Goal: Find specific page/section: Find specific page/section

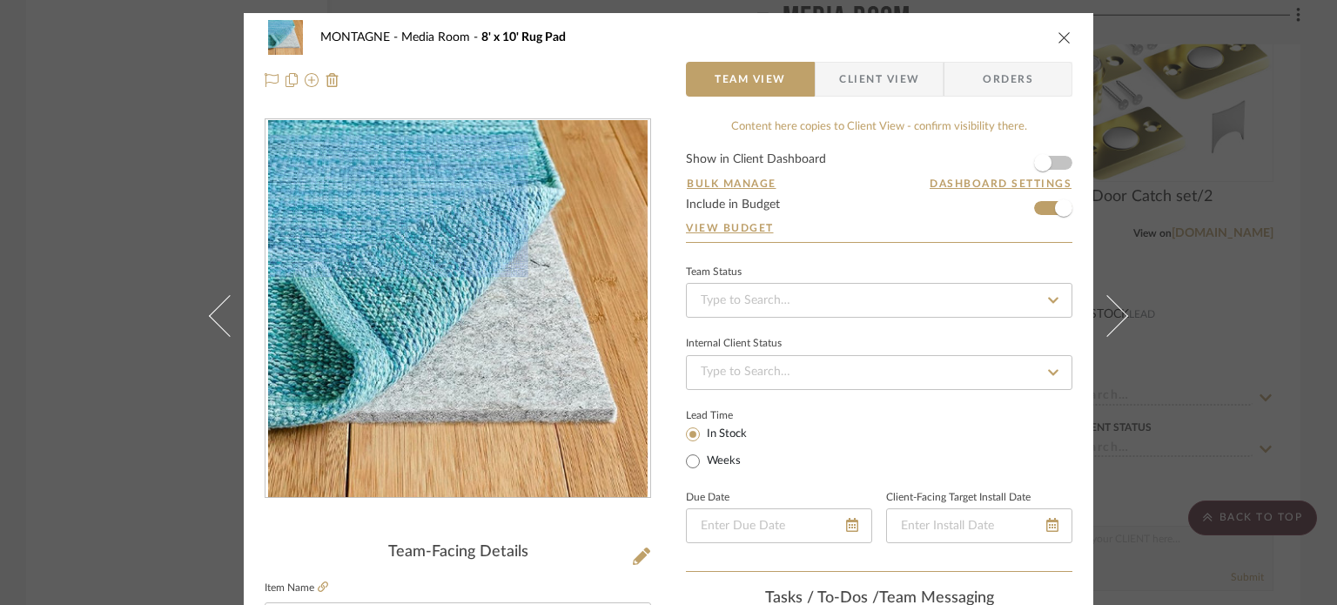
click at [81, 32] on div "MONTAGNE Media Room 8' x 10' Rug Pad Team View Client View Orders Team-Facing D…" at bounding box center [668, 302] width 1337 height 605
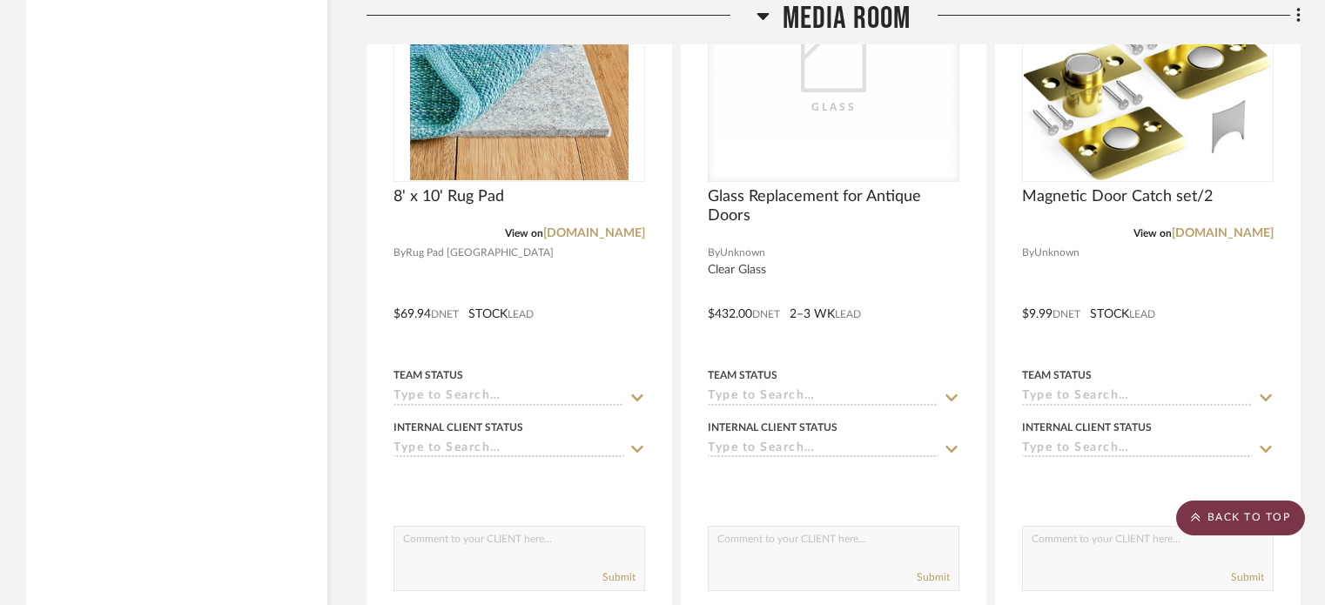
click at [1248, 507] on scroll-to-top-button "BACK TO TOP" at bounding box center [1240, 518] width 129 height 35
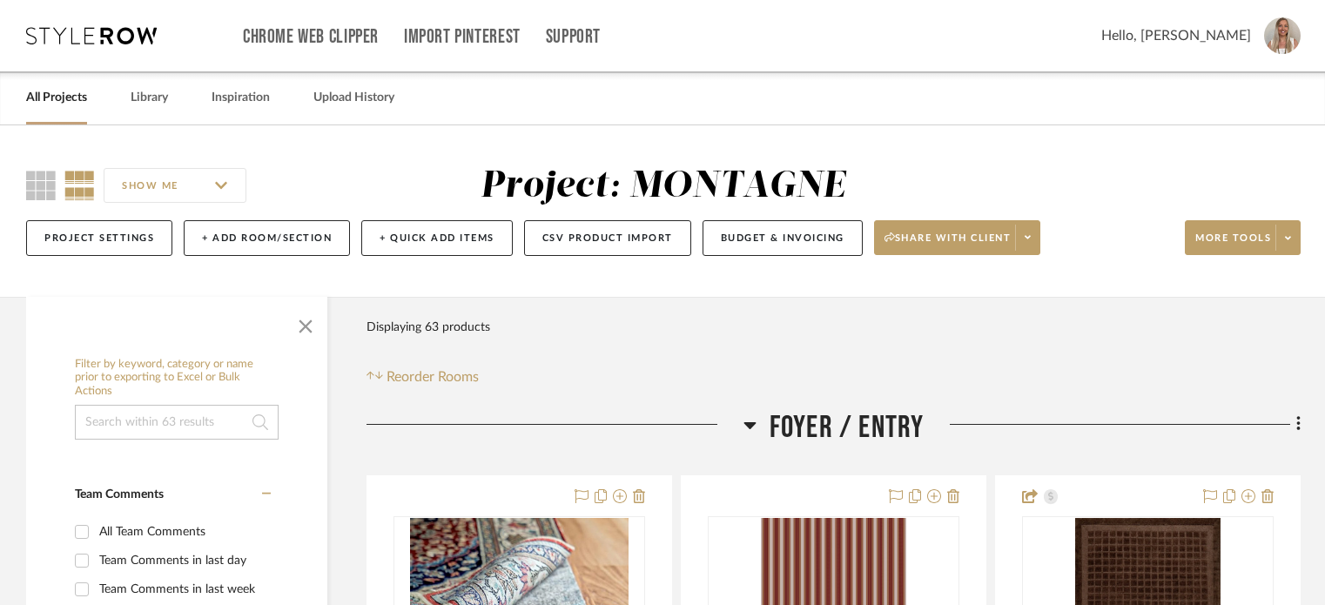
click at [40, 93] on link "All Projects" at bounding box center [56, 98] width 61 height 24
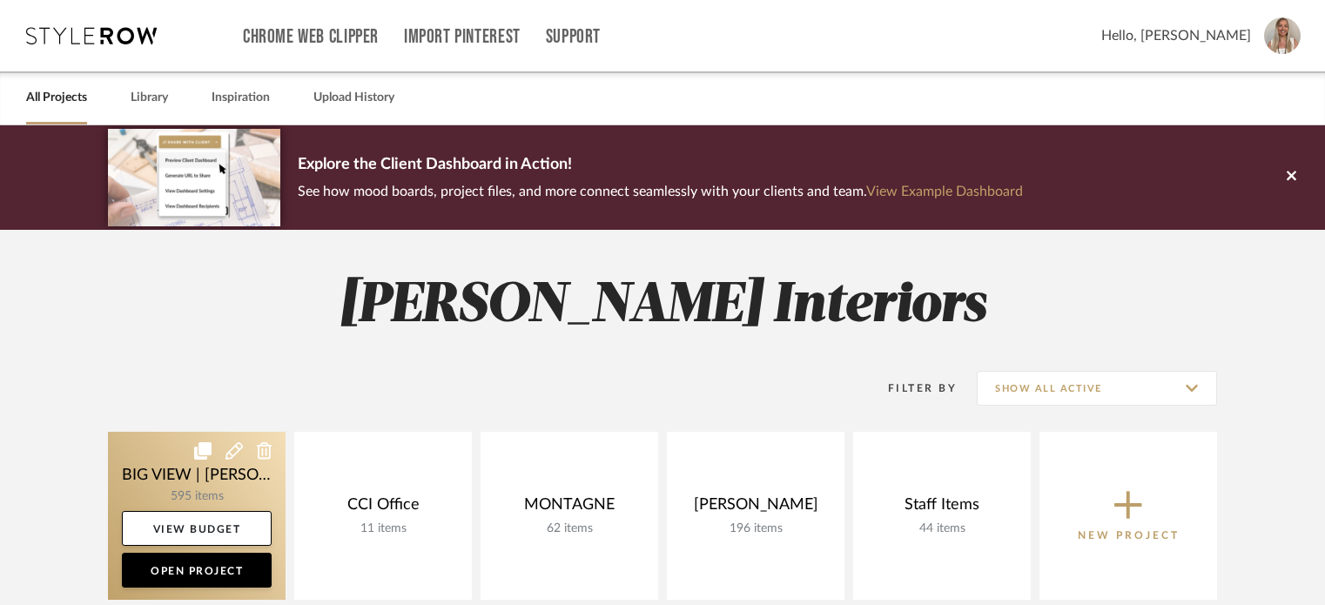
click at [164, 469] on link at bounding box center [197, 516] width 178 height 168
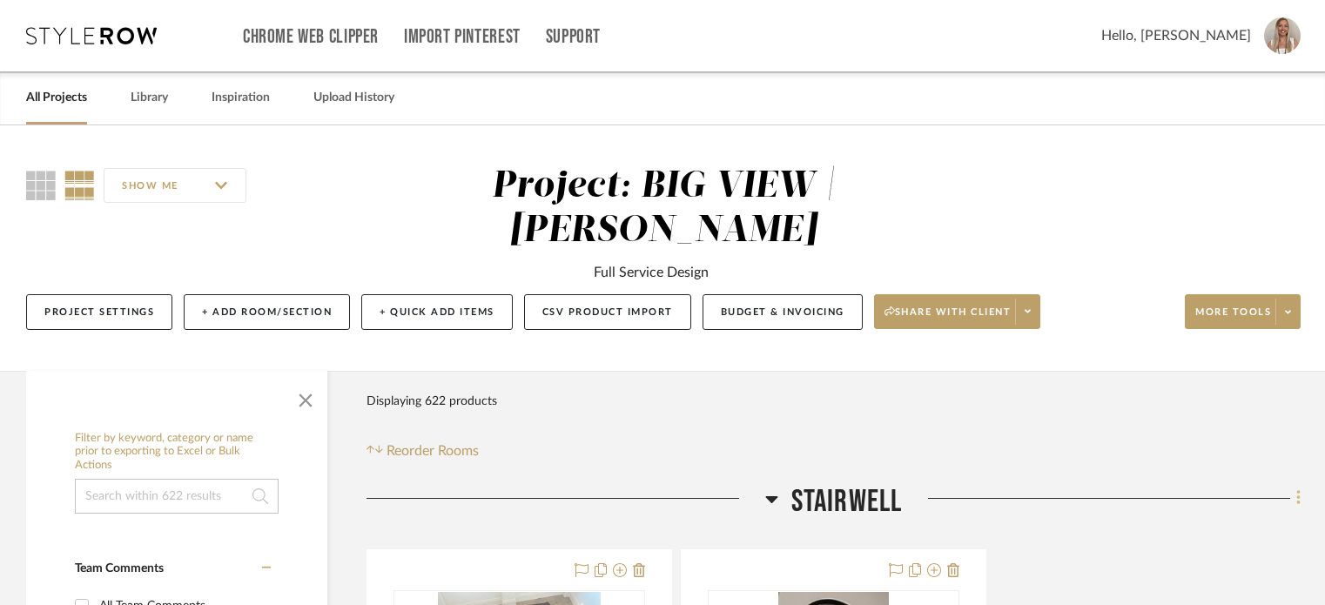
click at [1300, 488] on icon at bounding box center [1298, 497] width 5 height 19
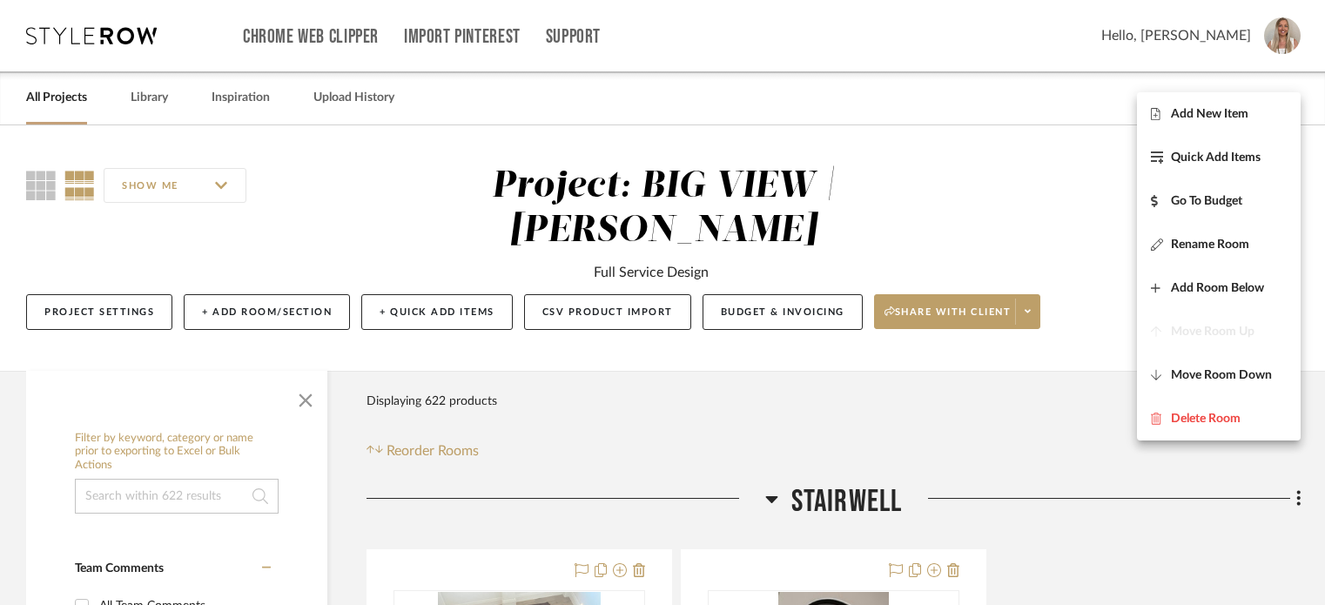
click at [1069, 383] on div at bounding box center [662, 302] width 1325 height 605
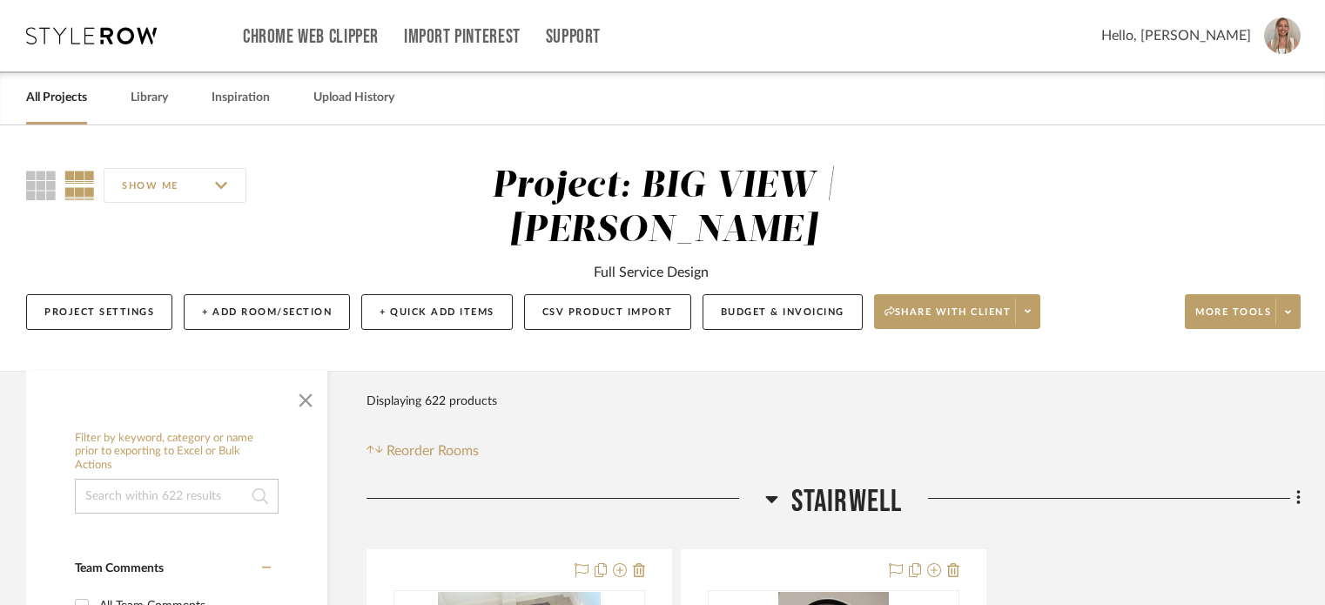
click at [770, 496] on icon at bounding box center [771, 499] width 12 height 7
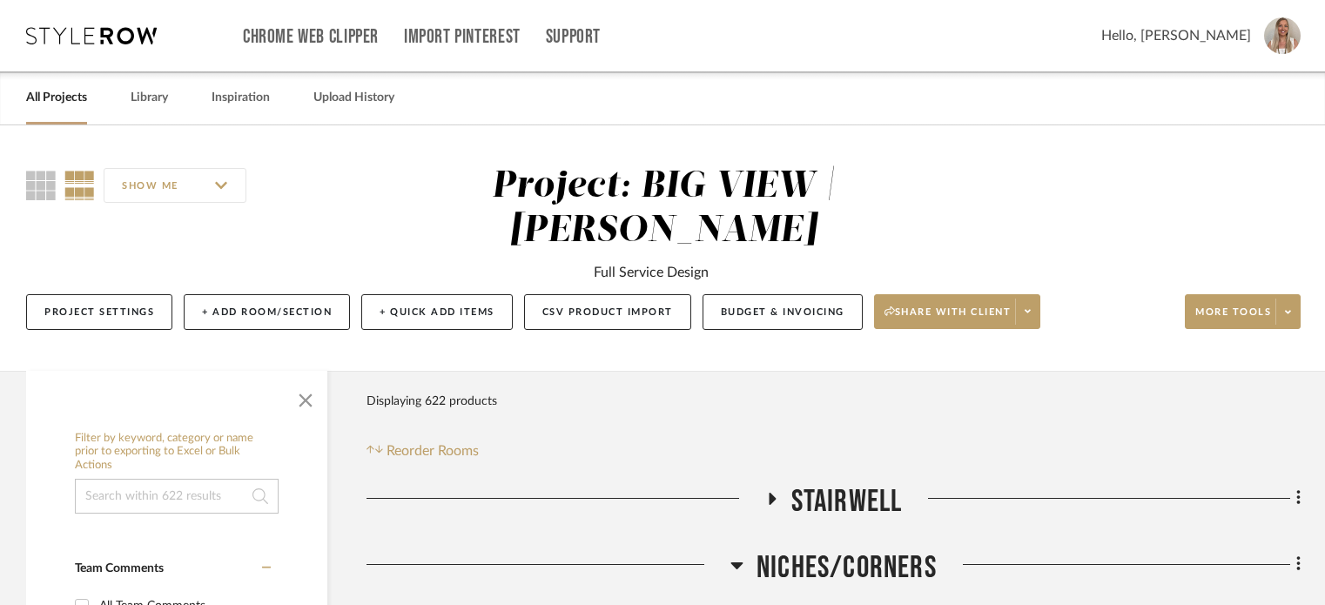
click at [751, 549] on h3 "Niches/Corners" at bounding box center [833, 567] width 206 height 37
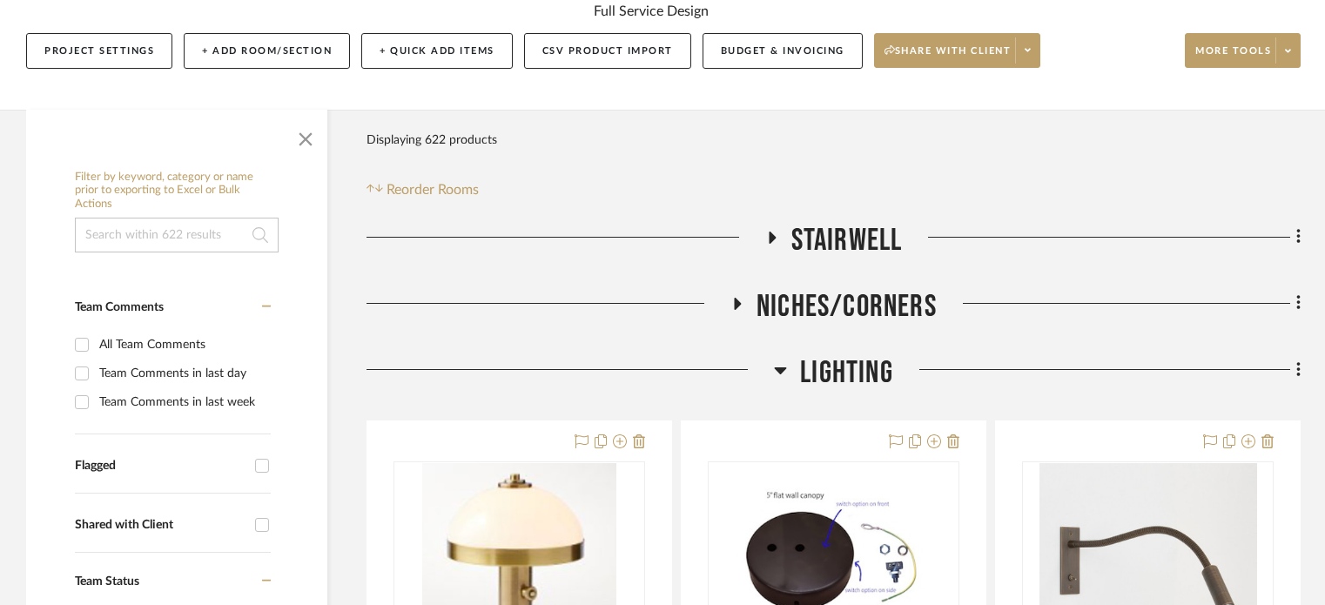
click at [786, 359] on icon at bounding box center [780, 369] width 13 height 21
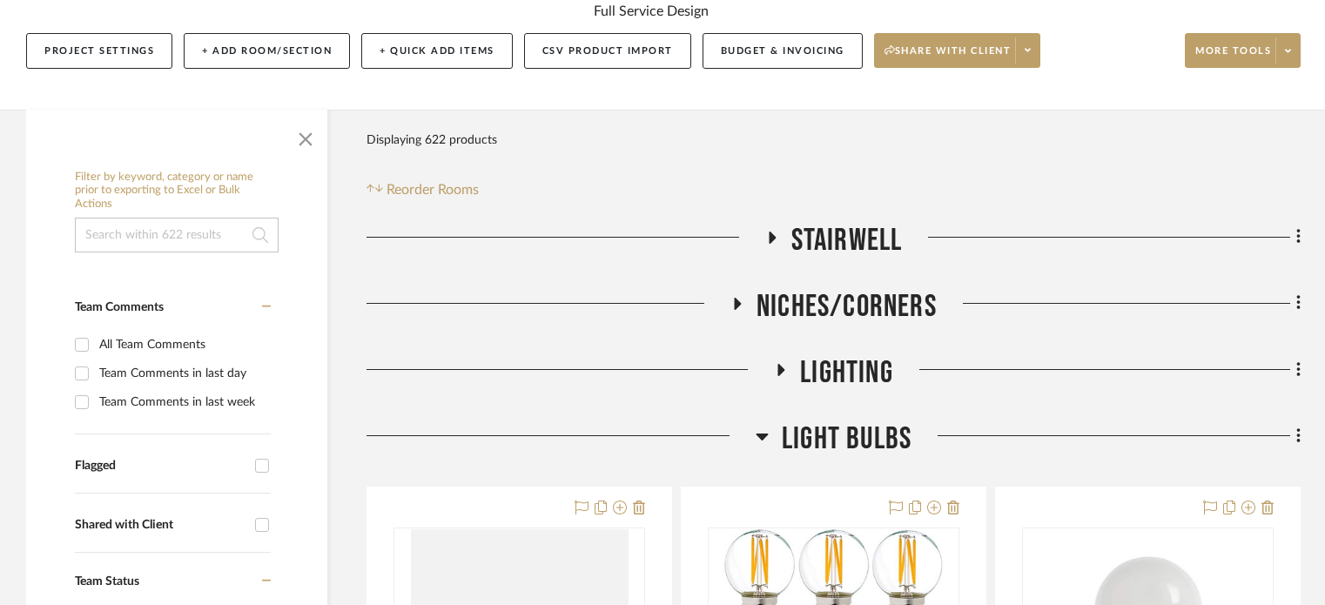
click at [766, 426] on icon at bounding box center [762, 436] width 13 height 21
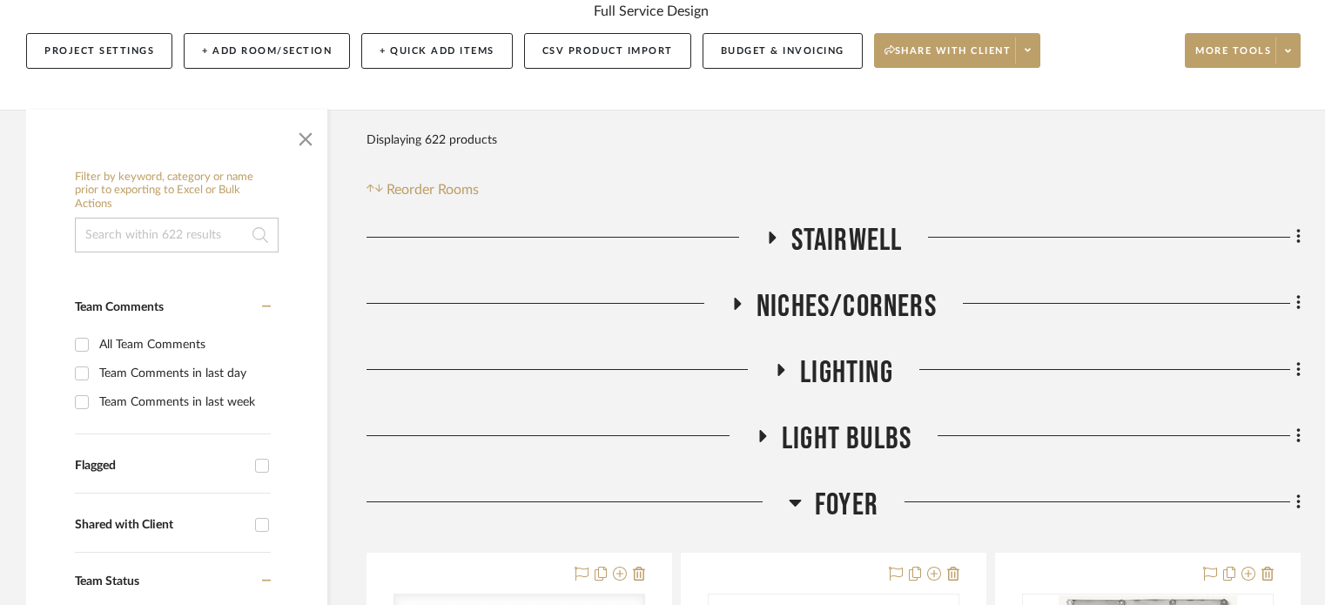
click at [790, 500] on icon at bounding box center [795, 503] width 12 height 7
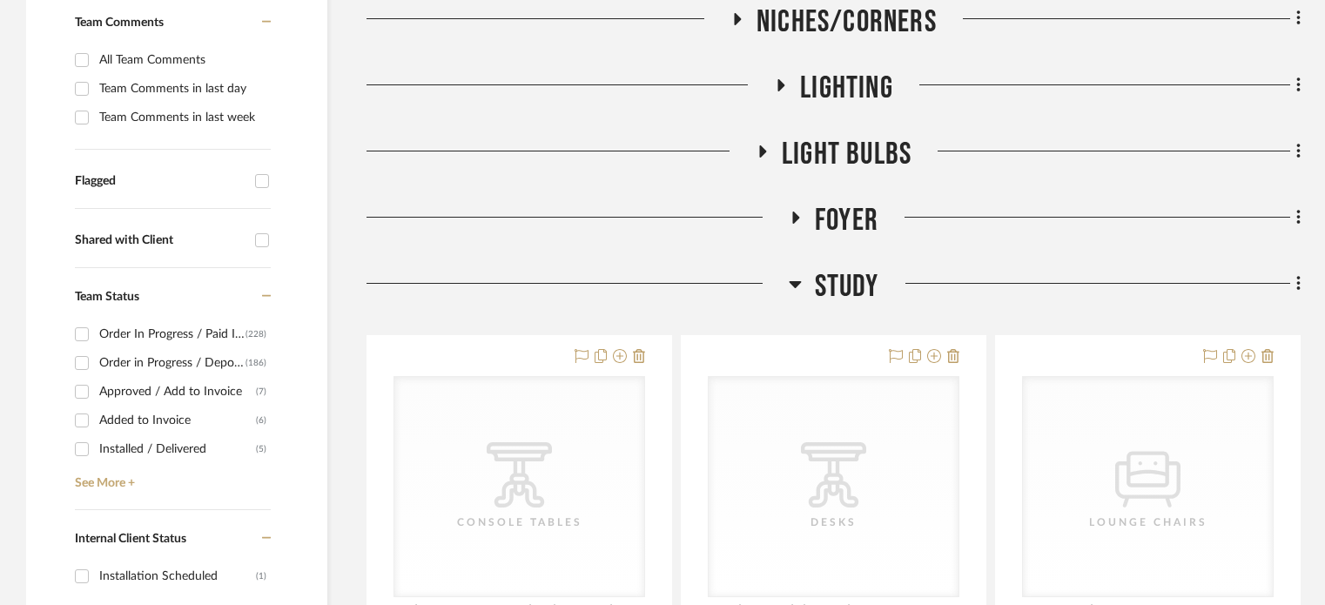
scroll to position [609, 0]
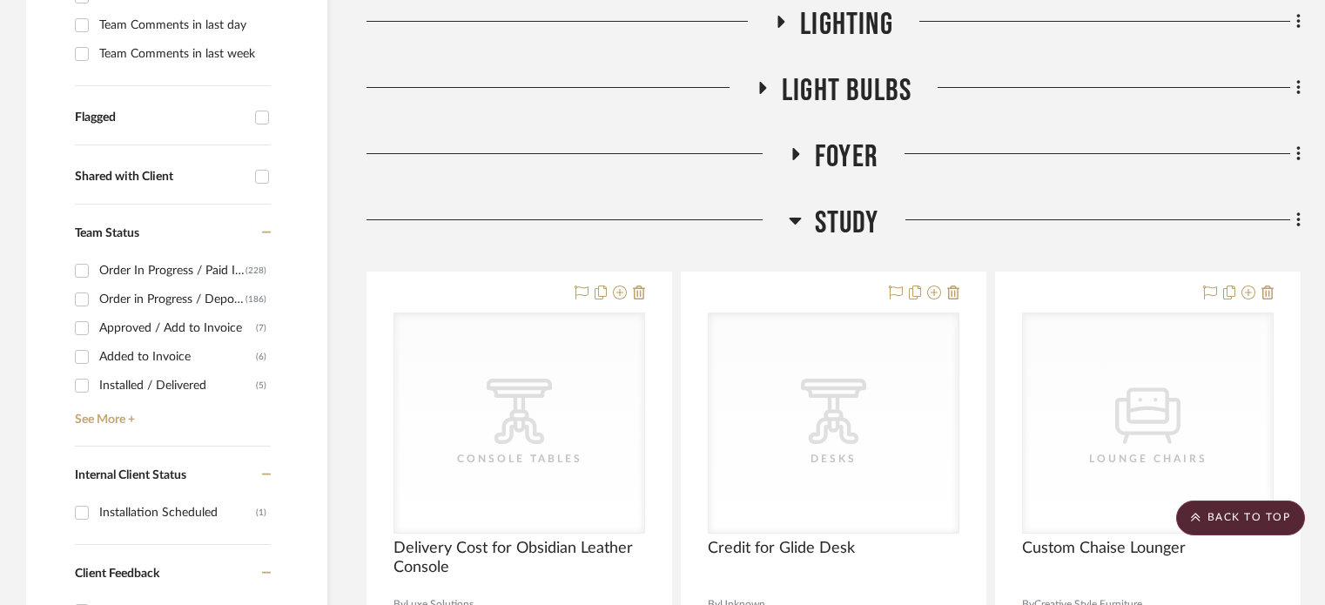
click at [796, 218] on icon at bounding box center [795, 221] width 12 height 7
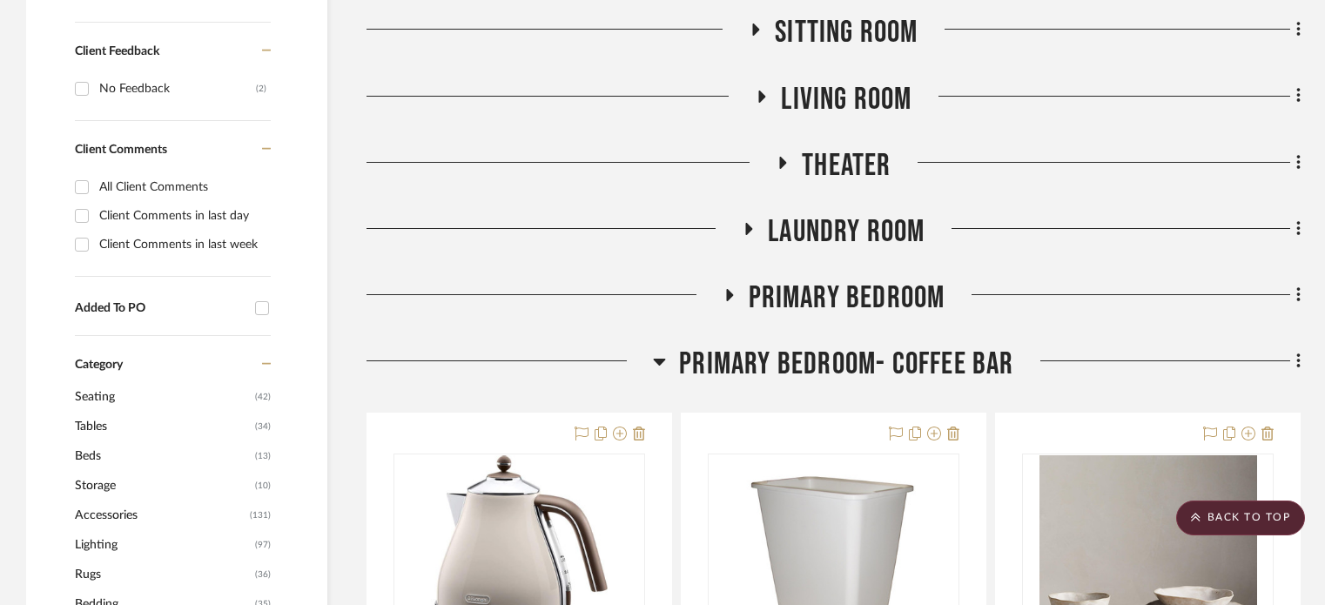
scroll to position [1219, 0]
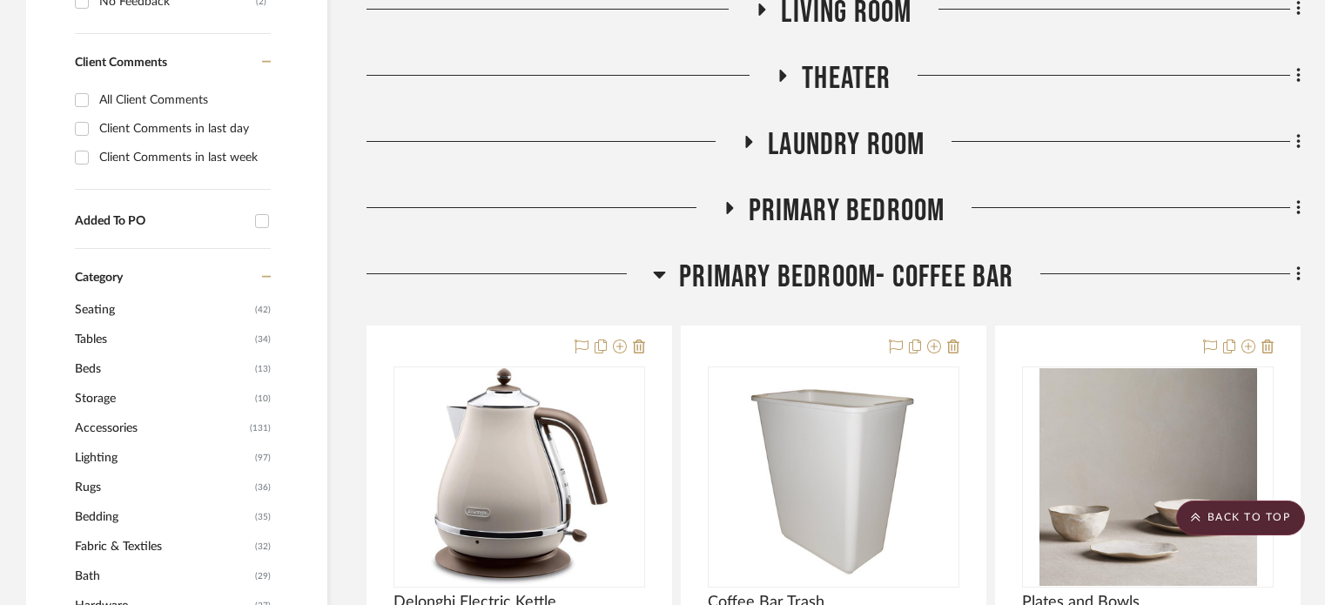
click at [730, 202] on icon at bounding box center [729, 208] width 7 height 12
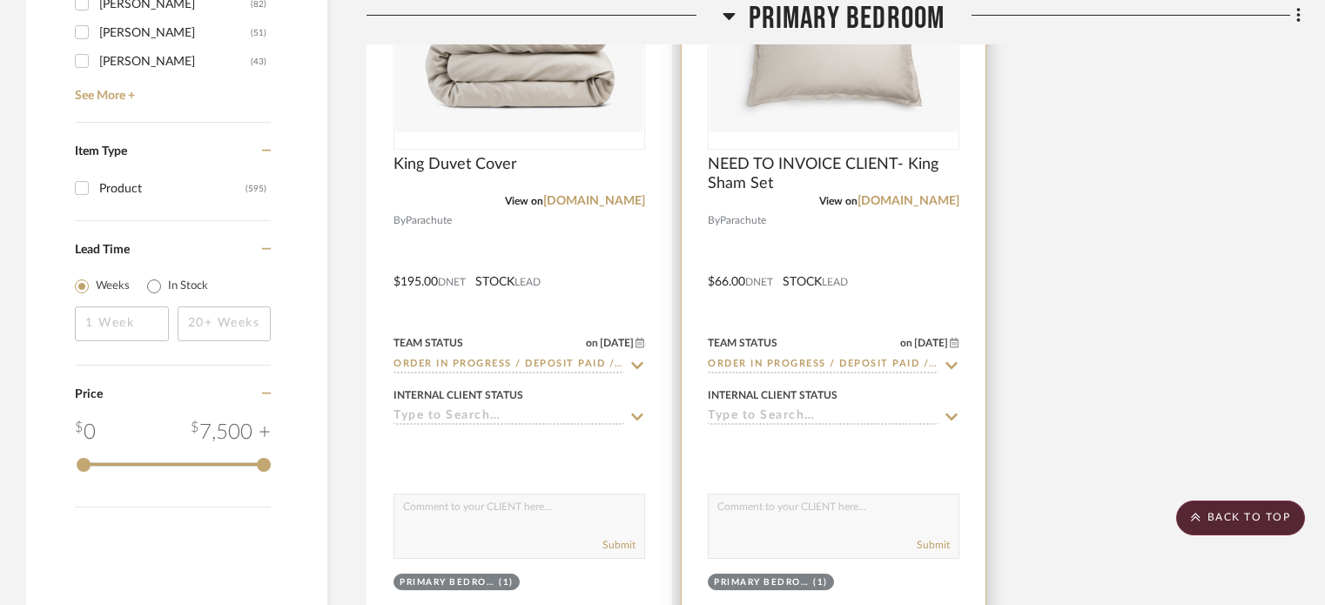
scroll to position [3395, 0]
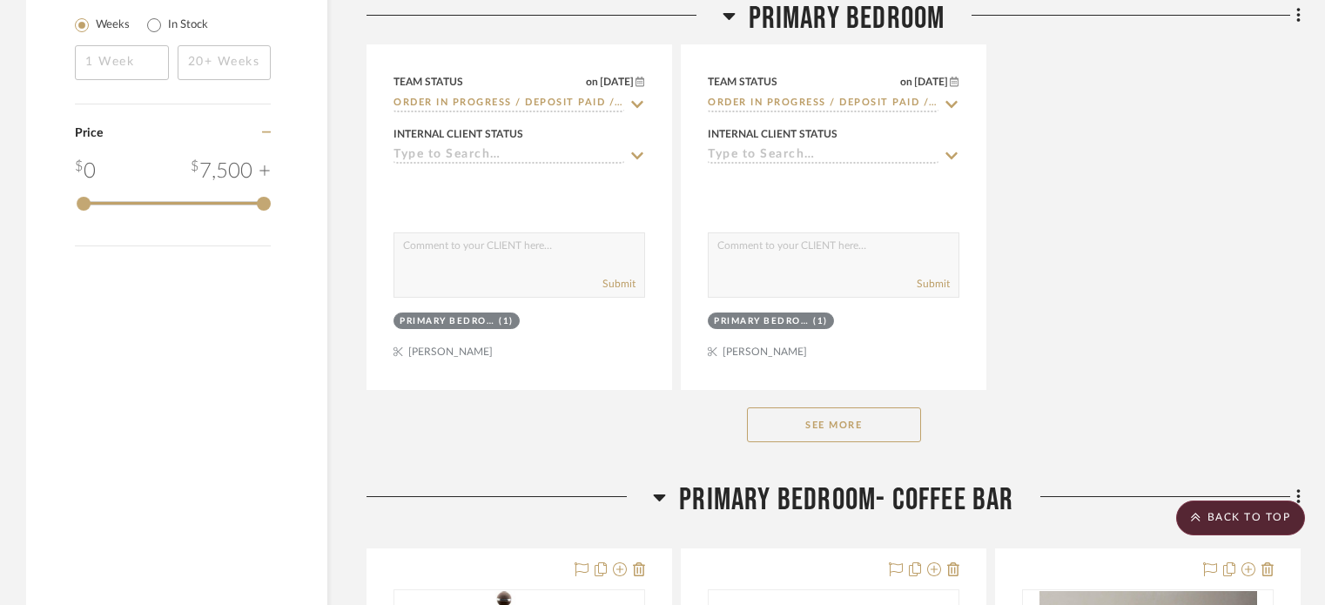
click at [820, 407] on button "See More" at bounding box center [834, 424] width 174 height 35
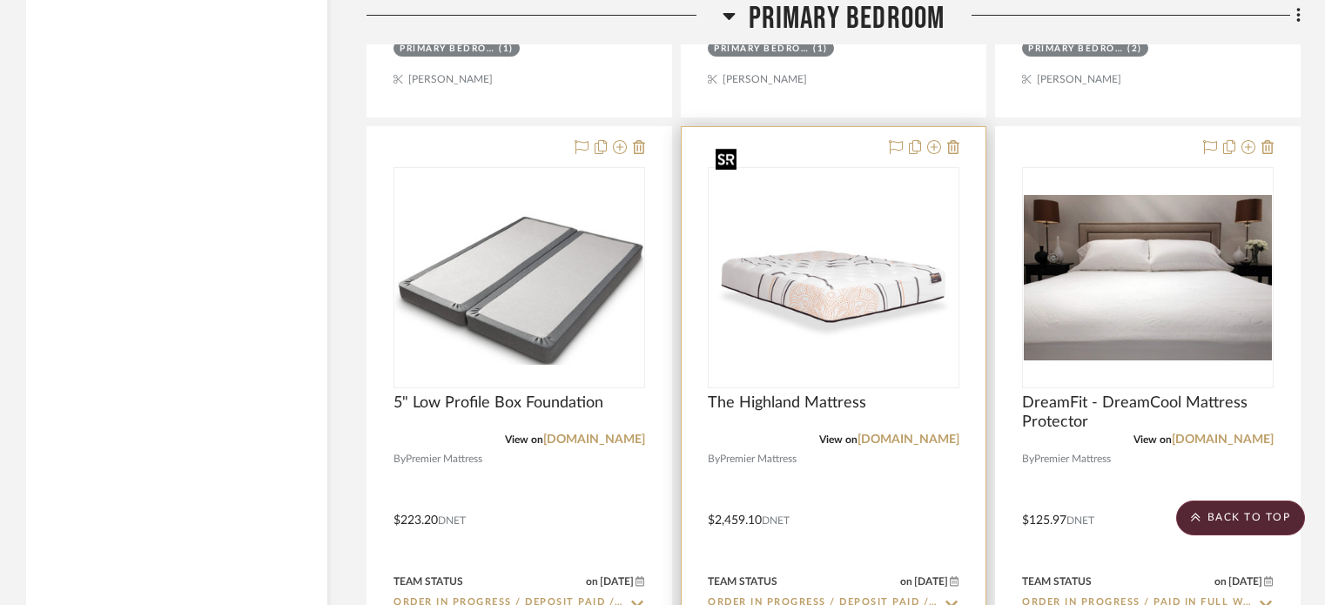
scroll to position [4526, 0]
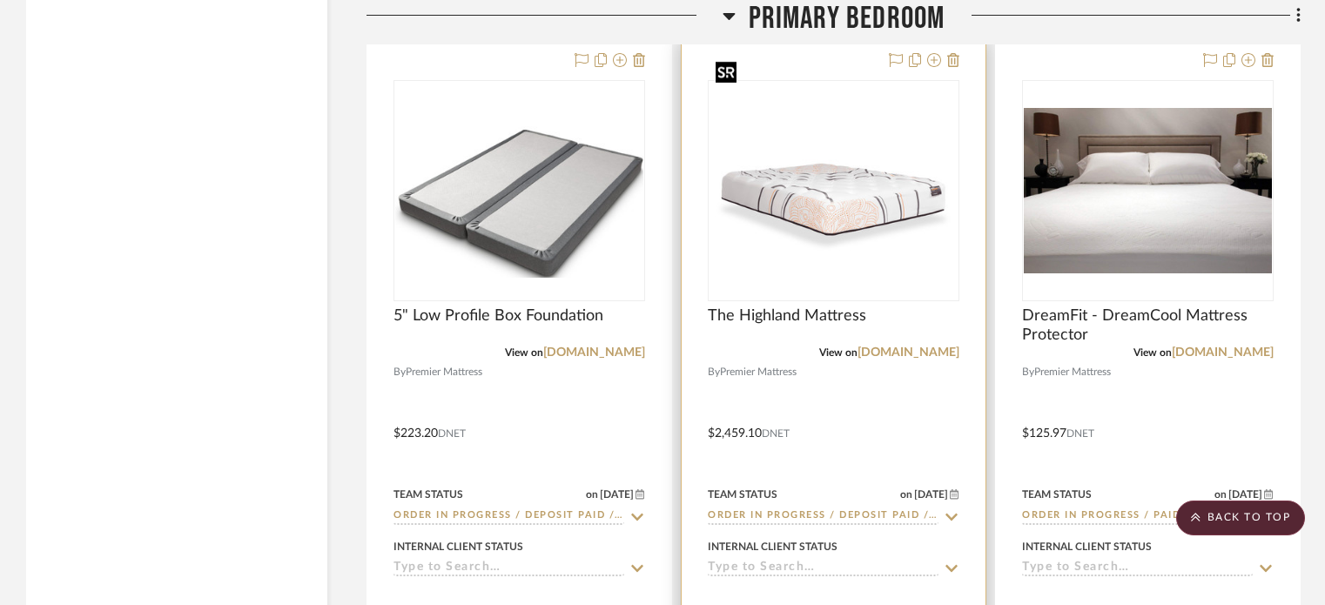
click at [822, 158] on img "0" at bounding box center [833, 190] width 248 height 186
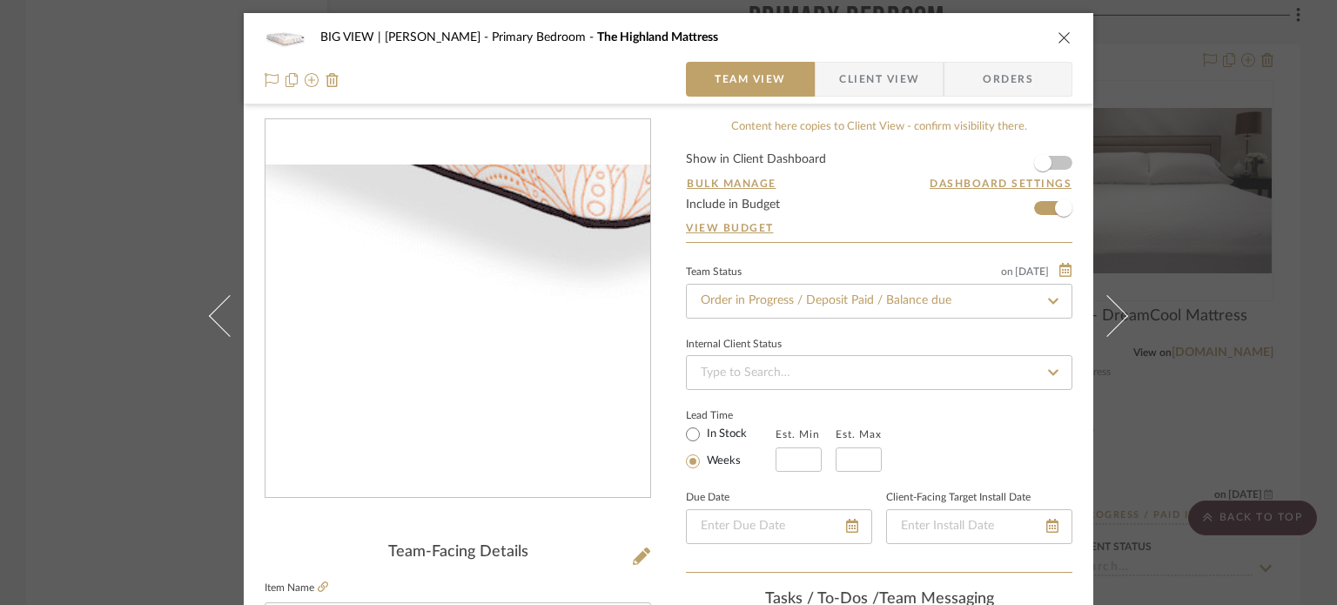
scroll to position [87, 0]
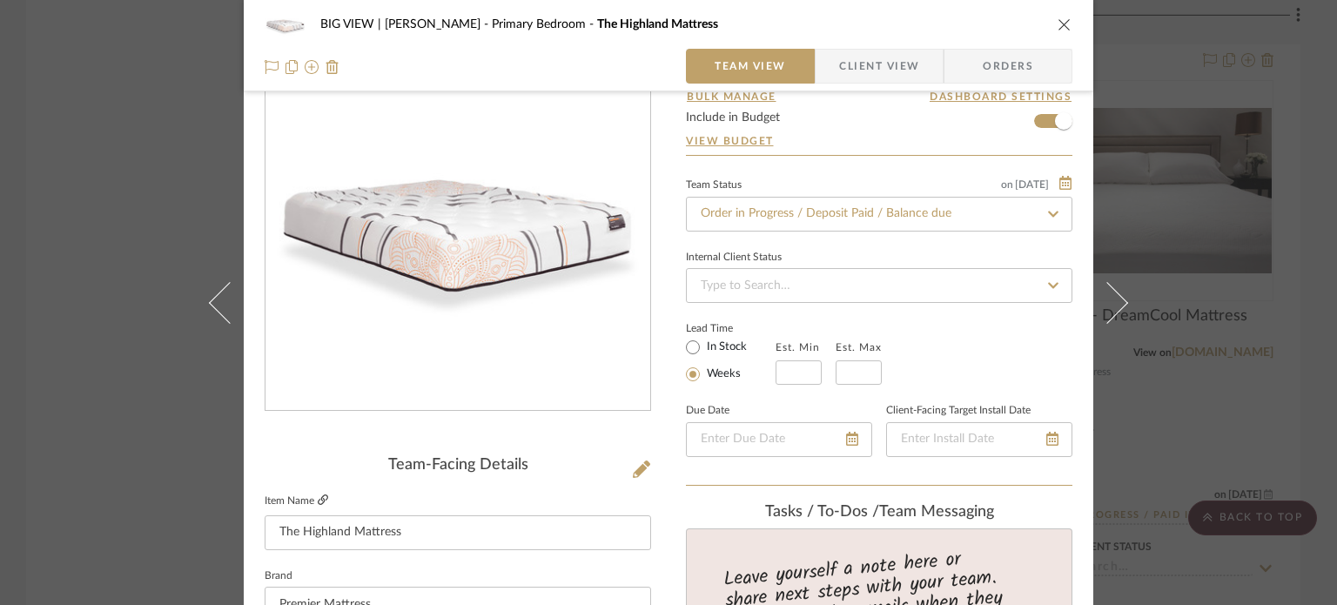
click at [319, 497] on icon at bounding box center [323, 499] width 10 height 10
